Goal: Task Accomplishment & Management: Manage account settings

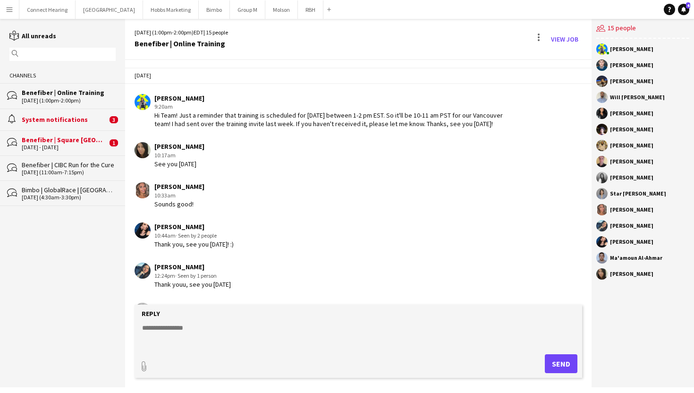
scroll to position [44, 0]
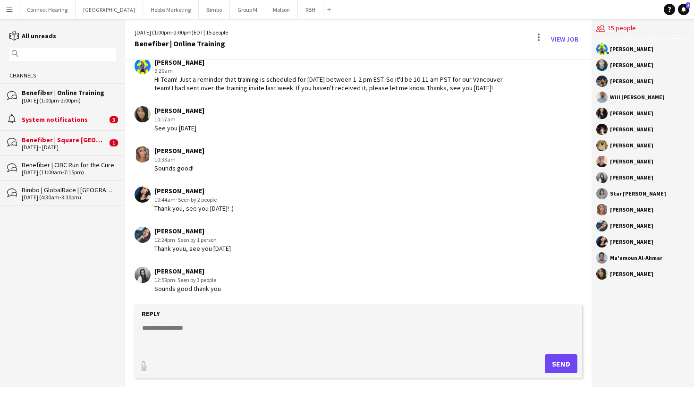
click at [10, 9] on app-icon "Menu" at bounding box center [10, 10] width 8 height 8
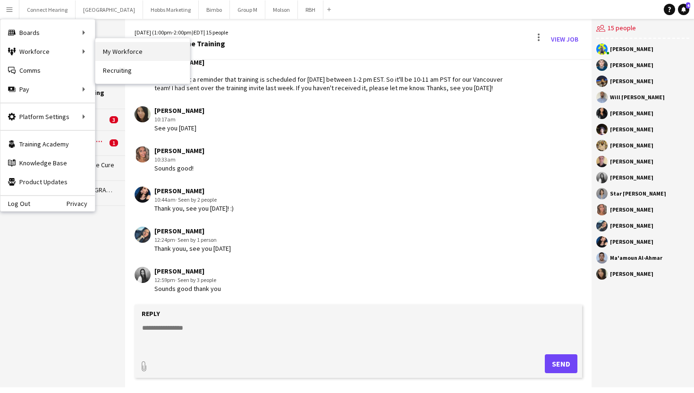
click at [106, 50] on link "My Workforce" at bounding box center [142, 51] width 94 height 19
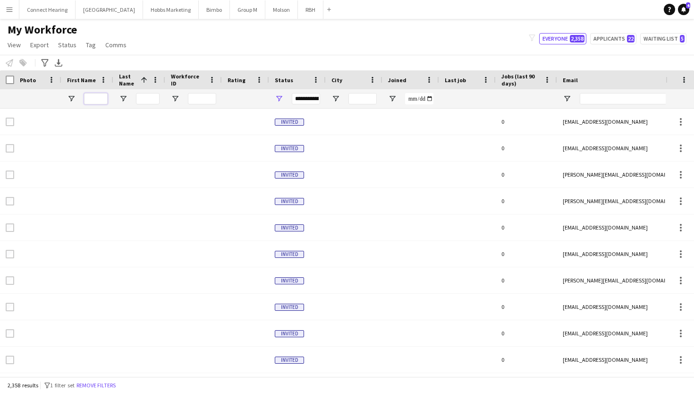
click at [93, 96] on input "First Name Filter Input" at bounding box center [96, 98] width 24 height 11
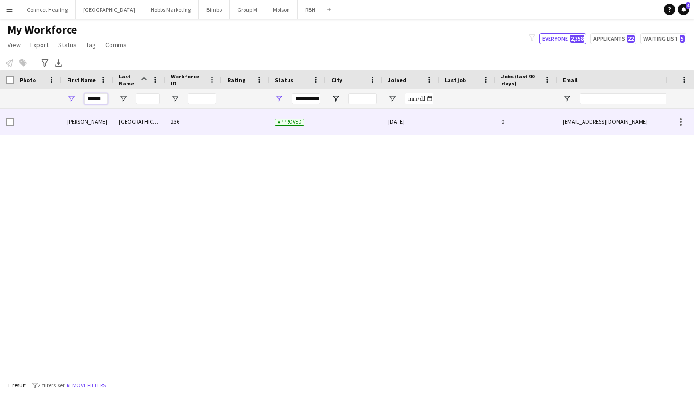
type input "******"
click at [219, 126] on div "236" at bounding box center [193, 122] width 57 height 26
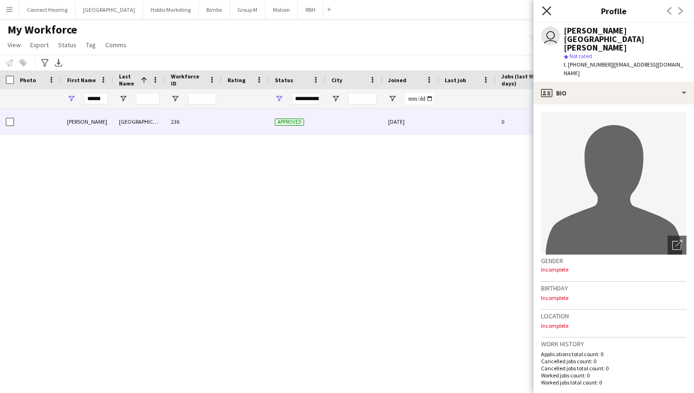
click at [547, 13] on icon "Close pop-in" at bounding box center [546, 10] width 9 height 9
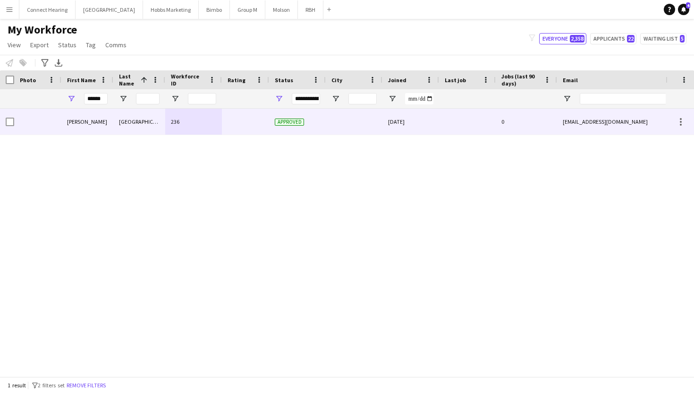
click at [513, 127] on div "0" at bounding box center [526, 122] width 61 height 26
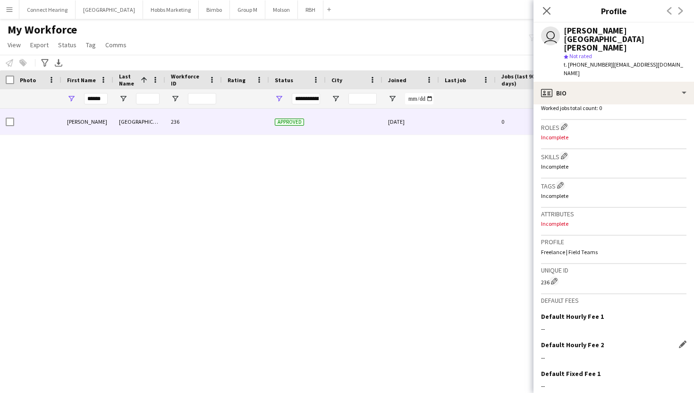
scroll to position [317, 0]
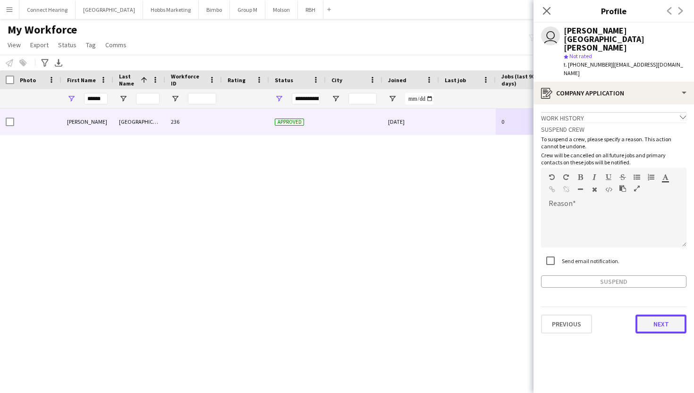
click at [666, 314] on button "Next" at bounding box center [661, 323] width 51 height 19
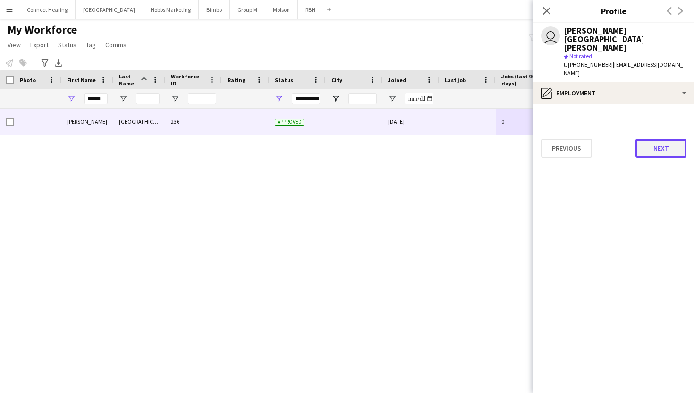
click at [652, 139] on button "Next" at bounding box center [661, 148] width 51 height 19
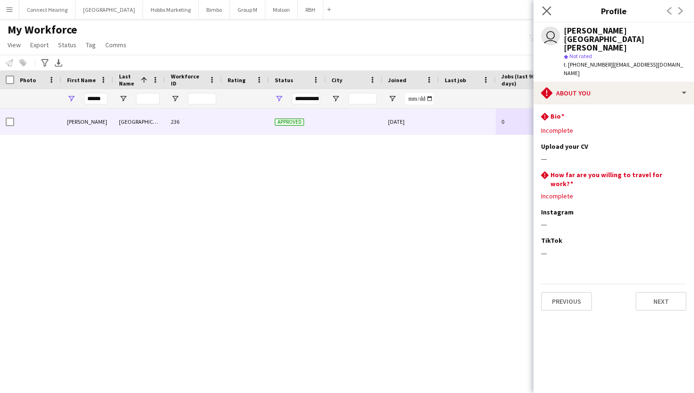
click at [540, 14] on app-icon "Close pop-in" at bounding box center [547, 11] width 14 height 14
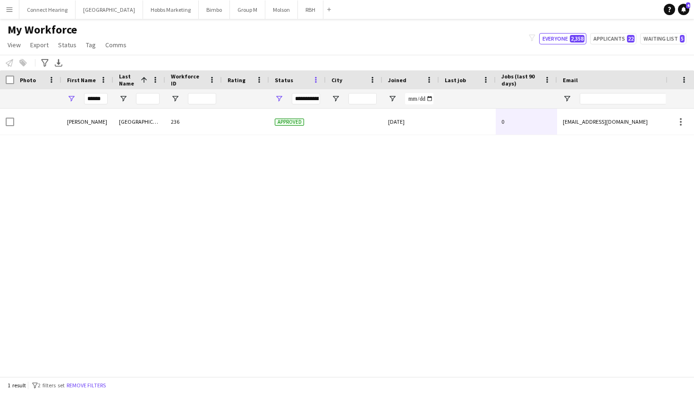
click at [313, 84] on span at bounding box center [316, 80] width 8 height 8
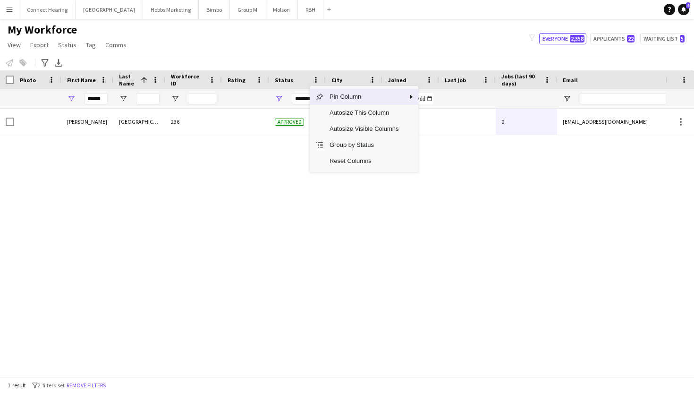
click at [298, 78] on div "Status" at bounding box center [292, 80] width 34 height 14
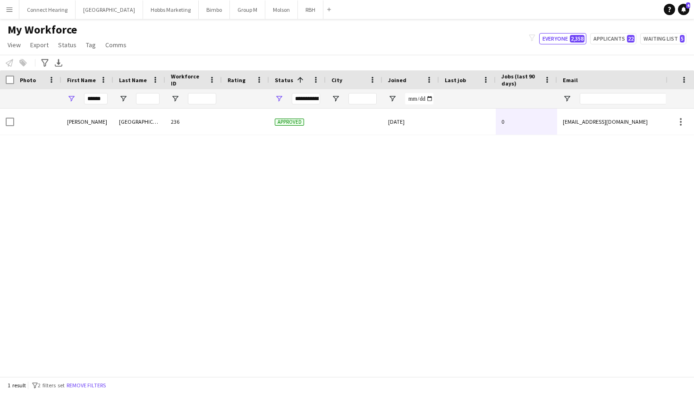
click at [300, 97] on div "**********" at bounding box center [306, 98] width 28 height 11
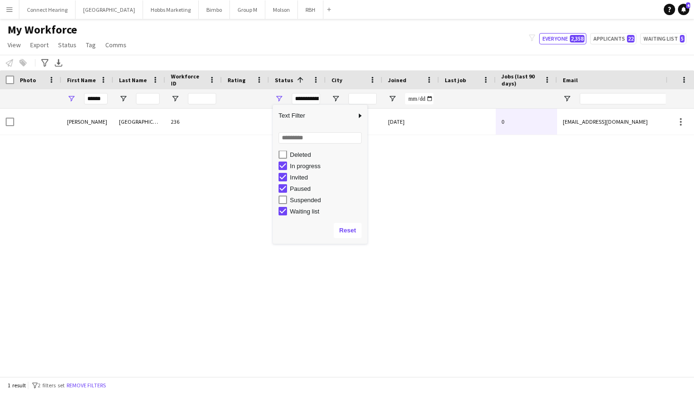
scroll to position [59, 0]
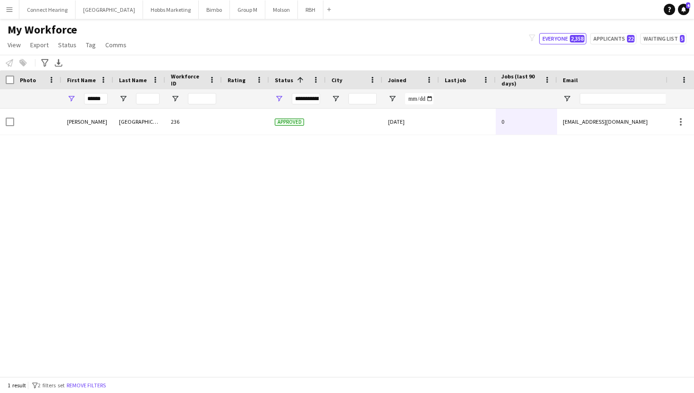
click at [393, 209] on div "[PERSON_NAME] [GEOGRAPHIC_DATA][PERSON_NAME] 236 Approved [DATE] 0 [EMAIL_ADDRE…" at bounding box center [333, 243] width 666 height 268
